Goal: Transaction & Acquisition: Purchase product/service

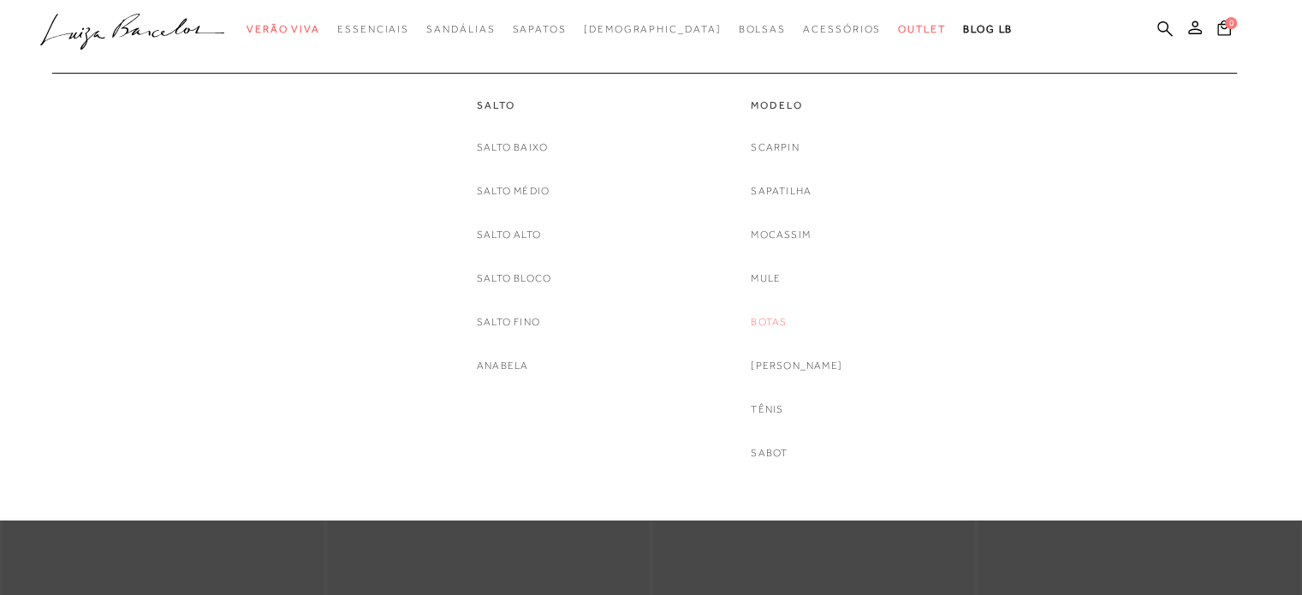
click at [772, 321] on link "Botas" at bounding box center [769, 322] width 36 height 18
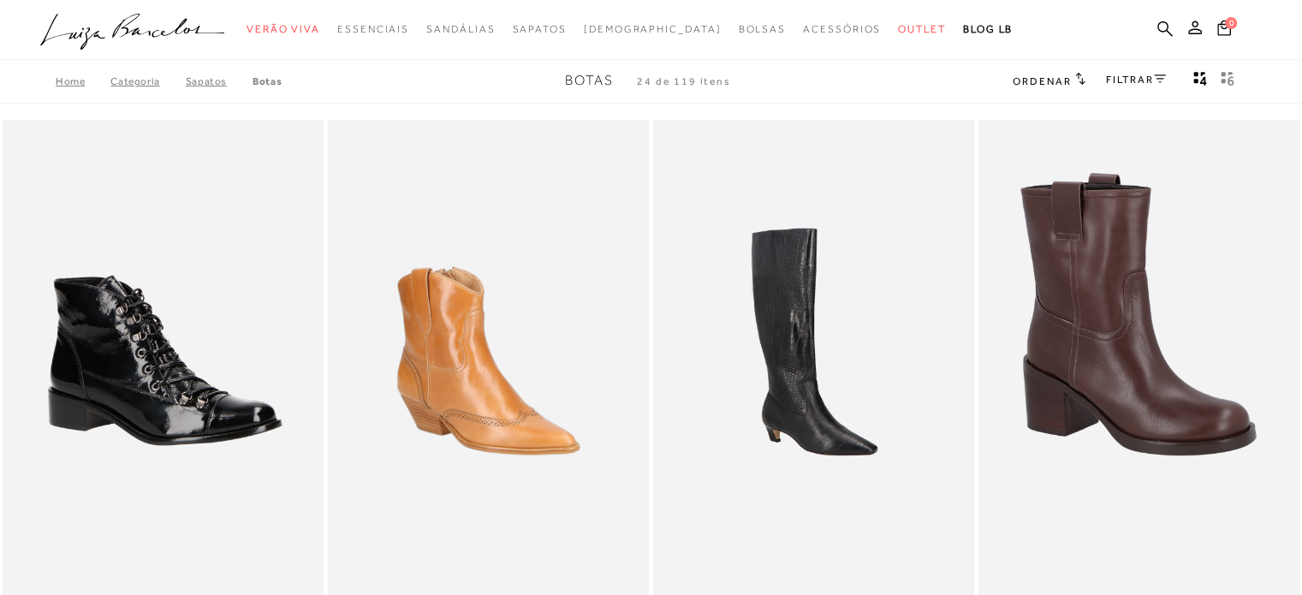
click at [1129, 82] on link "FILTRAR" at bounding box center [1136, 80] width 60 height 12
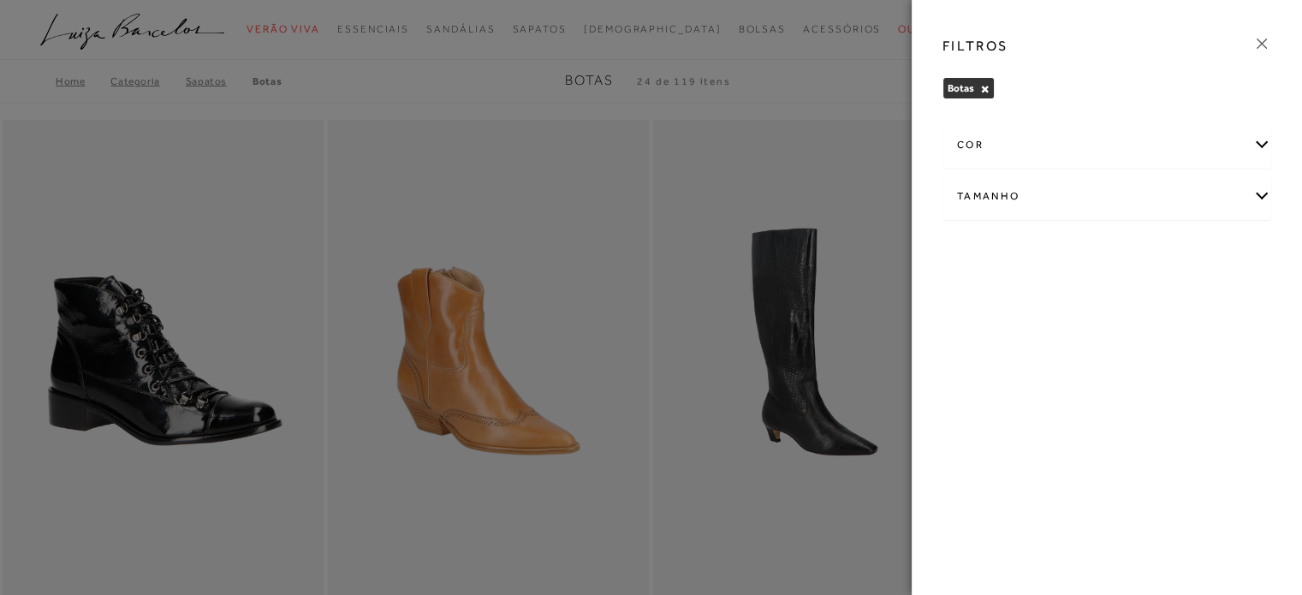
click at [1268, 44] on icon at bounding box center [1262, 43] width 19 height 19
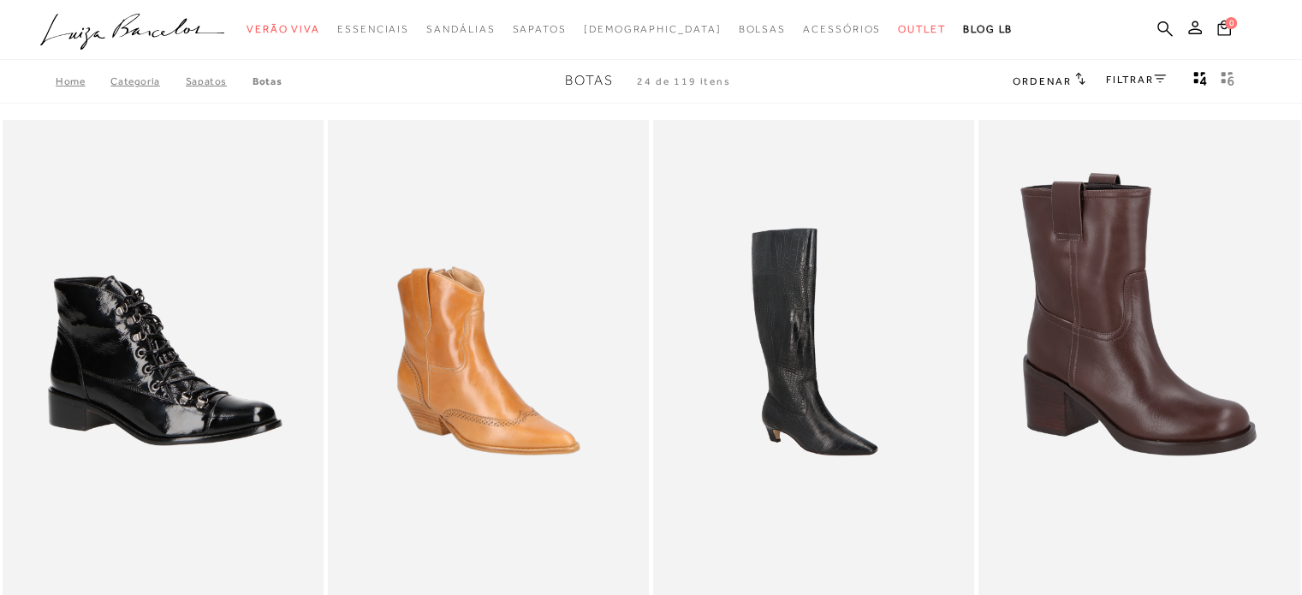
click at [1035, 83] on span "Ordenar" at bounding box center [1042, 81] width 58 height 12
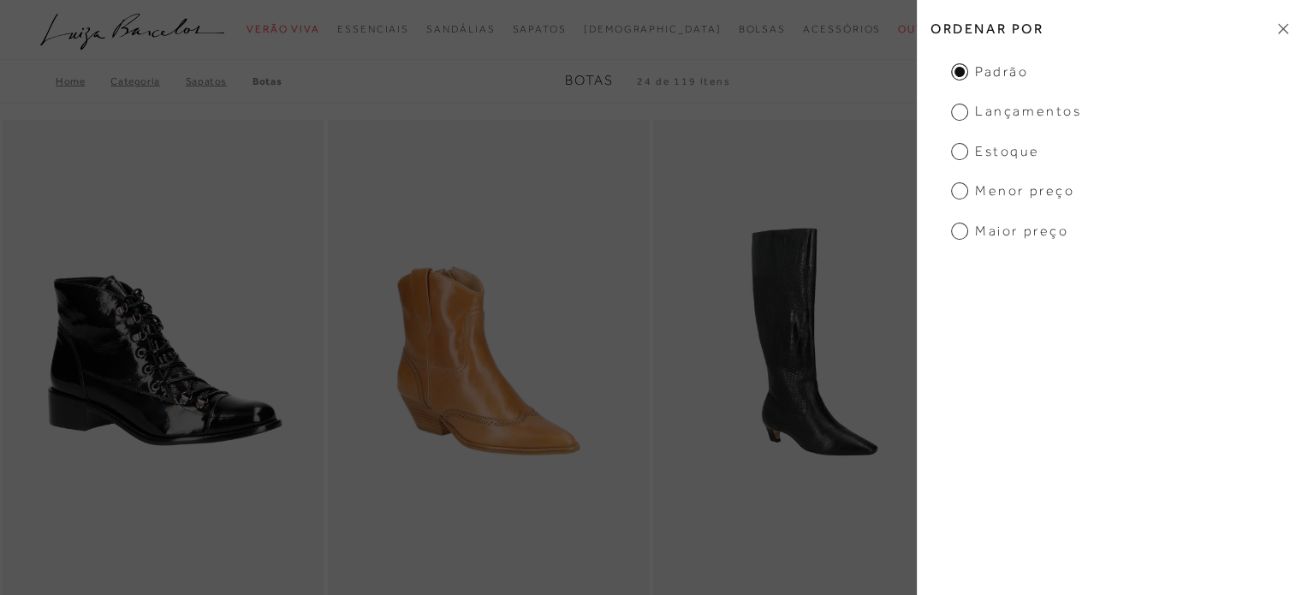
click at [1007, 190] on span "Menor preço" at bounding box center [1012, 191] width 123 height 19
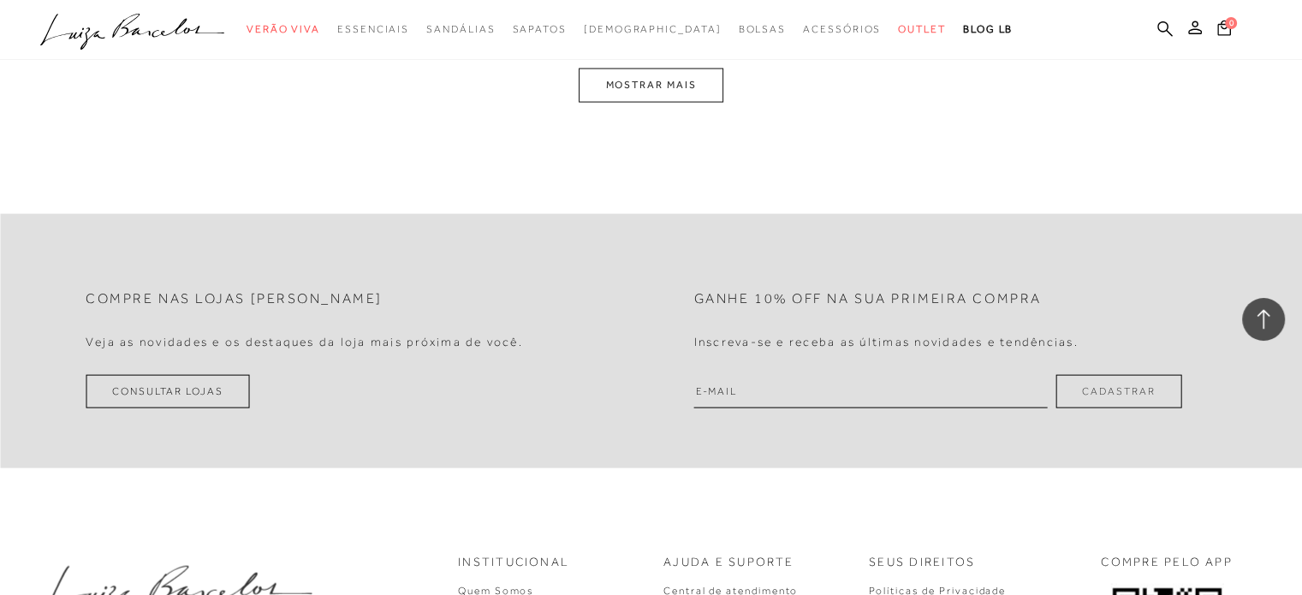
scroll to position [3697, 0]
click at [613, 78] on button "MOSTRAR MAIS" at bounding box center [651, 84] width 144 height 33
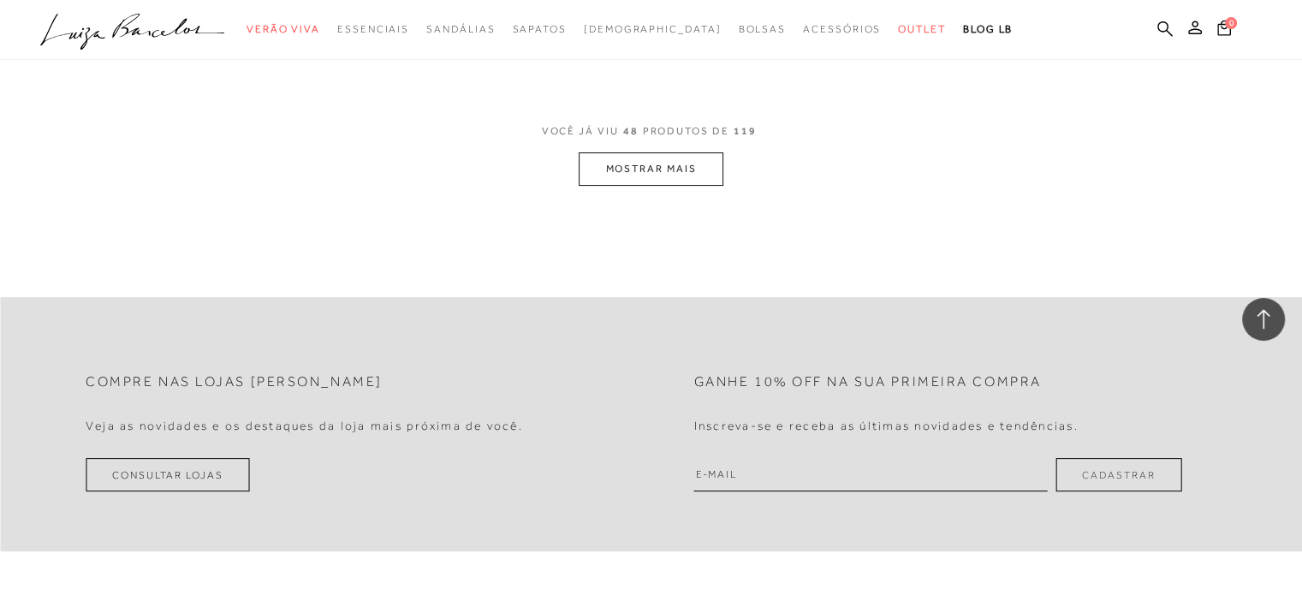
scroll to position [6891, 0]
click at [692, 156] on button "MOSTRAR MAIS" at bounding box center [651, 169] width 144 height 33
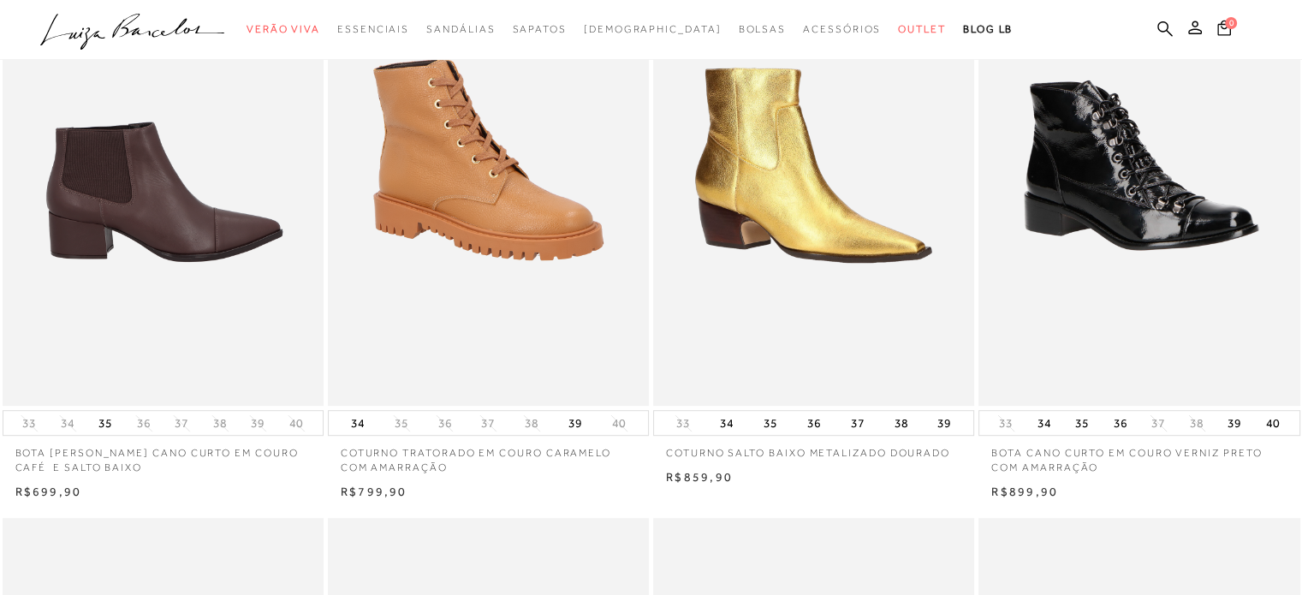
scroll to position [789, 0]
click at [161, 158] on img at bounding box center [163, 165] width 319 height 482
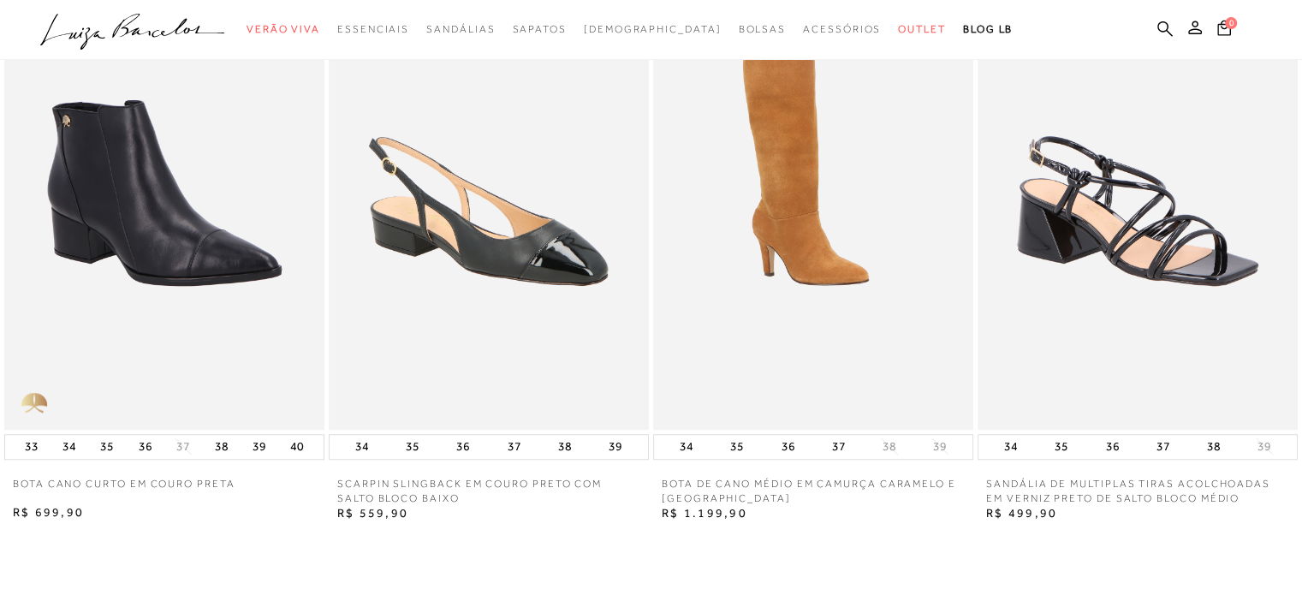
scroll to position [1367, 0]
click at [510, 277] on img at bounding box center [489, 189] width 320 height 480
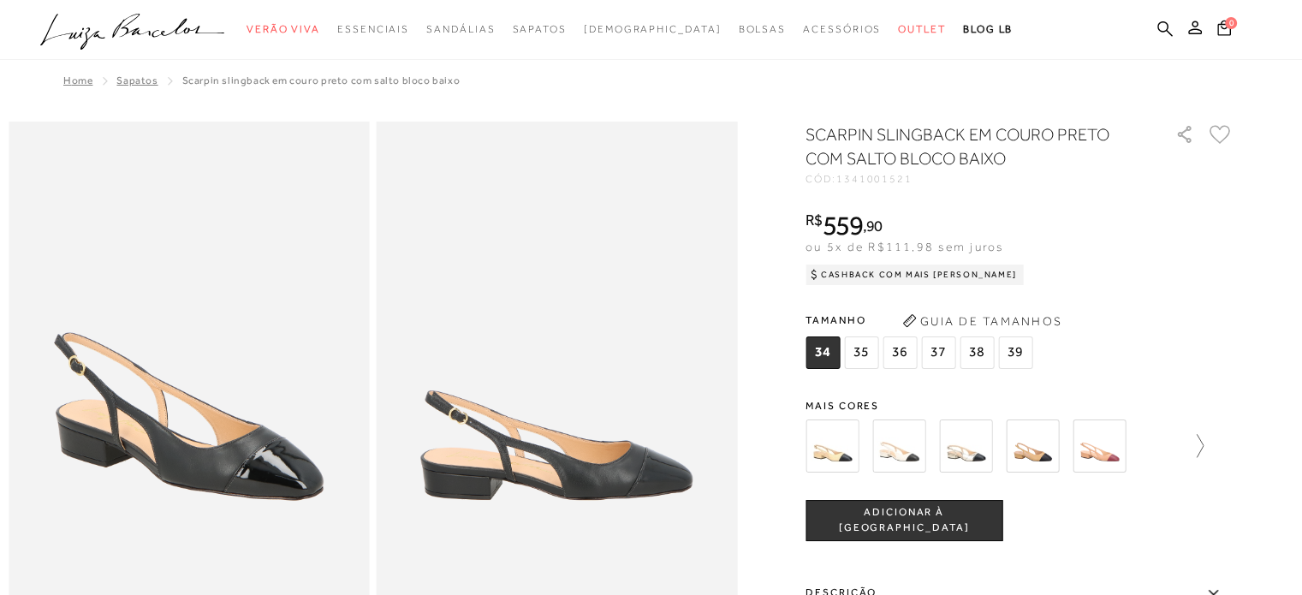
click at [1204, 438] on icon at bounding box center [1200, 445] width 7 height 23
